Goal: Task Accomplishment & Management: Manage account settings

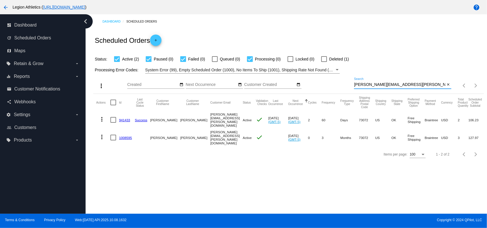
click at [389, 86] on input "[PERSON_NAME][EMAIL_ADDRESS][PERSON_NAME][DOMAIN_NAME]" at bounding box center [399, 84] width 91 height 5
paste input "jasontflack"
type input "jasontflack@gmail.com"
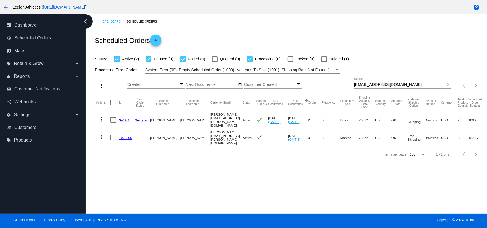
click at [351, 41] on div "Scheduled Orders add" at bounding box center [288, 40] width 390 height 23
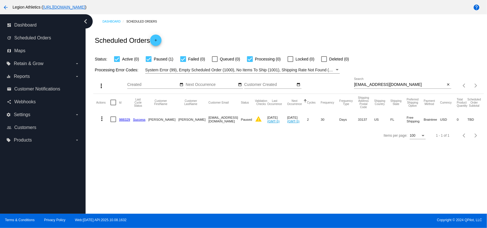
click at [124, 118] on link "988329" at bounding box center [124, 120] width 11 height 4
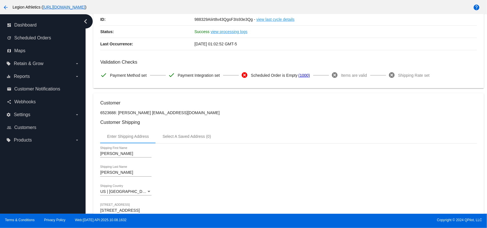
scroll to position [76, 0]
